Goal: Task Accomplishment & Management: Complete application form

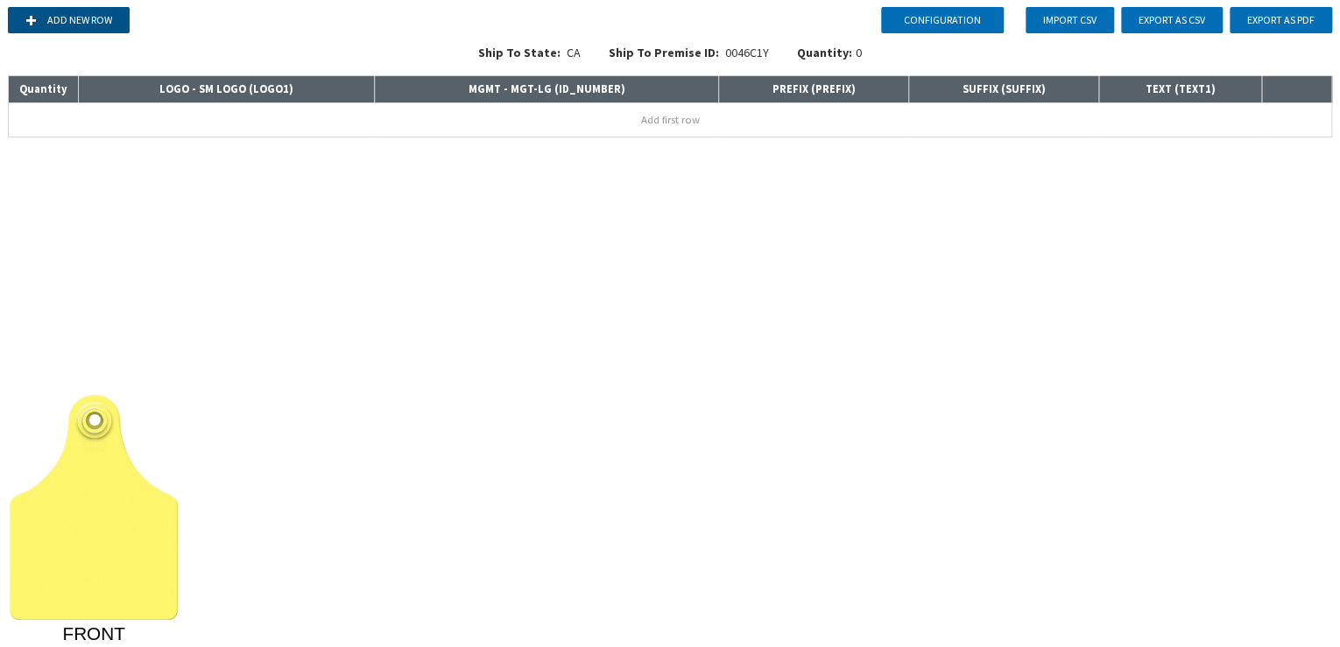
click at [88, 14] on button "Add new row" at bounding box center [69, 20] width 122 height 26
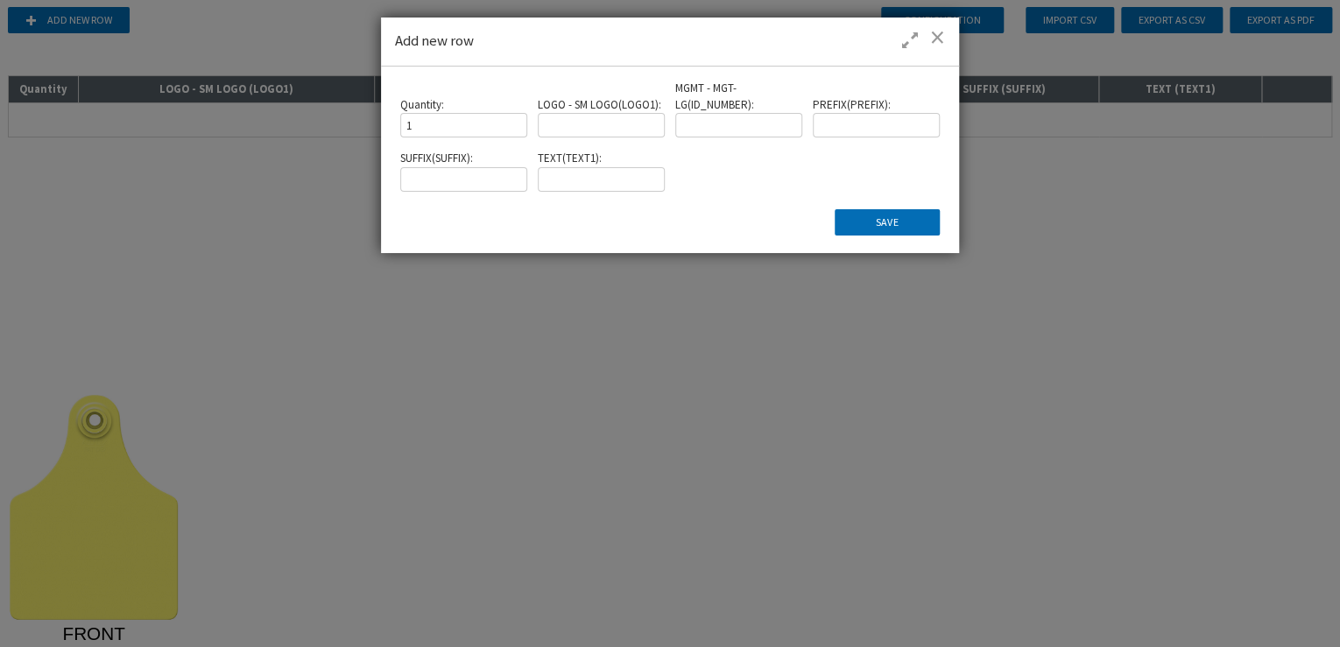
click at [595, 131] on input at bounding box center [601, 125] width 126 height 25
type input "l"
type input "[L11398] RED ANGUS, GXF20, GXF81, GXF5, ANGUS ACCESS"
click at [752, 131] on input "text" at bounding box center [738, 125] width 126 height 25
type input "123456"
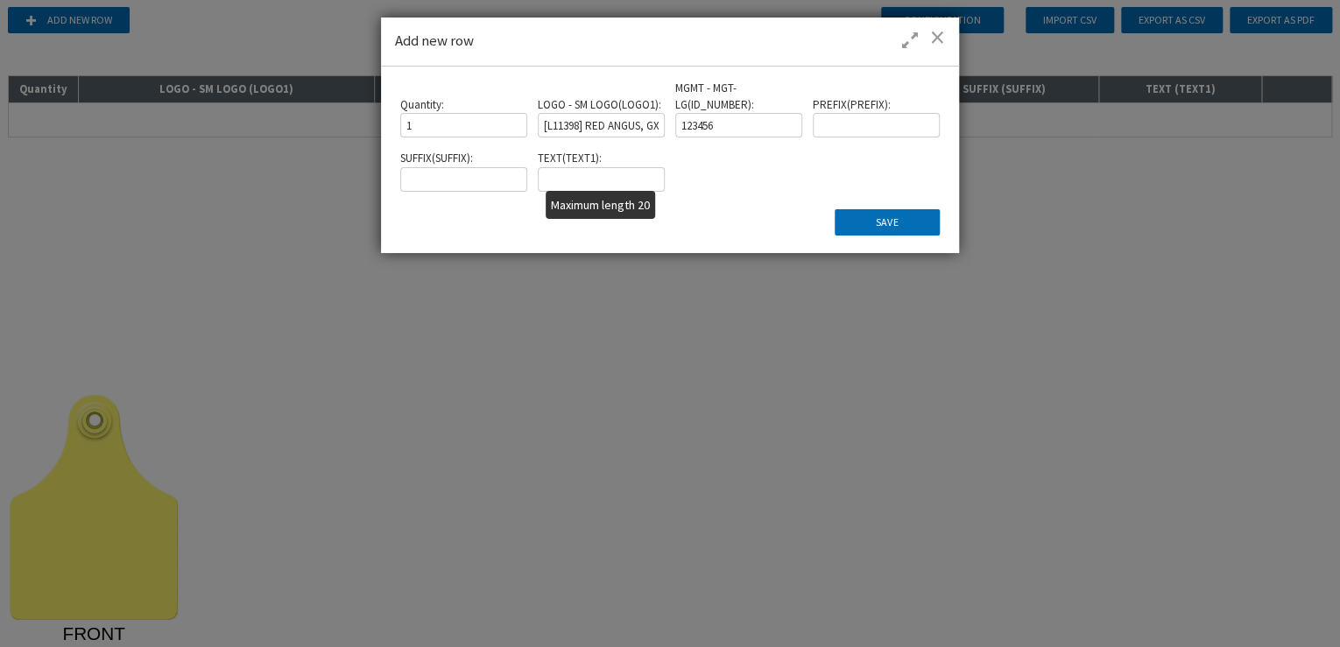
click at [634, 177] on input "text" at bounding box center [601, 179] width 126 height 25
type input "TEST"
click at [837, 217] on button "Save" at bounding box center [886, 222] width 105 height 26
